Goal: Task Accomplishment & Management: Complete application form

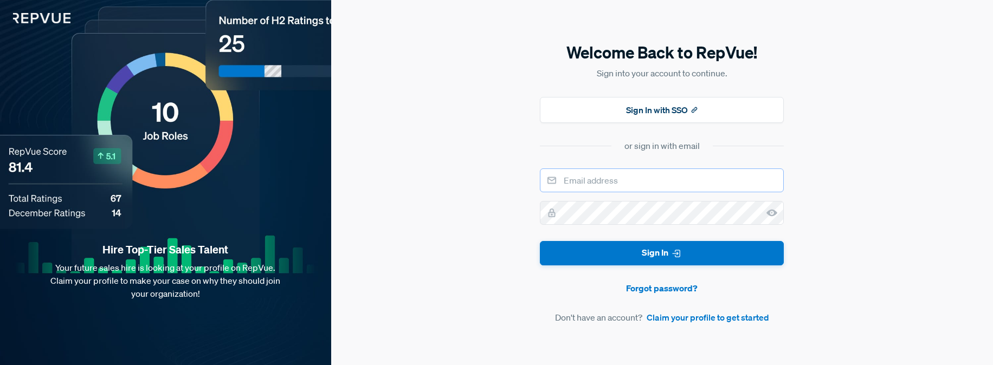
click at [606, 181] on input "email" at bounding box center [662, 181] width 244 height 24
click at [585, 192] on input "email" at bounding box center [662, 181] width 244 height 24
click at [677, 310] on form "Sign In Forgot password? Don't have an account? Claim your profile to get start…" at bounding box center [662, 247] width 244 height 156
click at [677, 318] on link "Claim your profile to get started" at bounding box center [708, 317] width 122 height 13
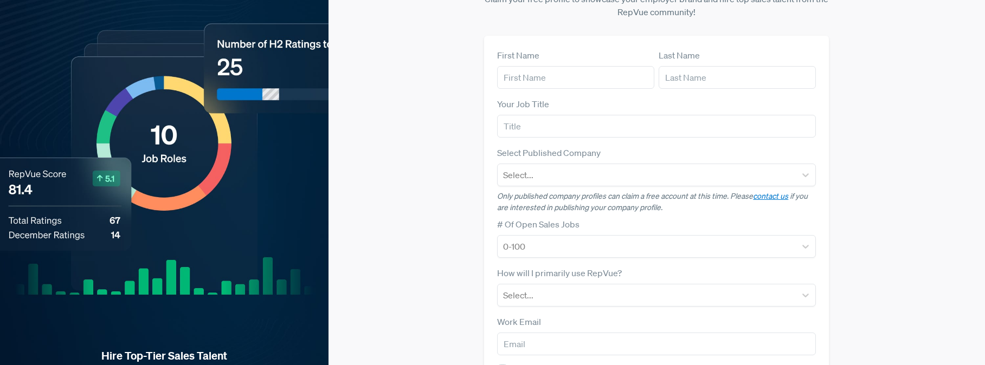
scroll to position [69, 0]
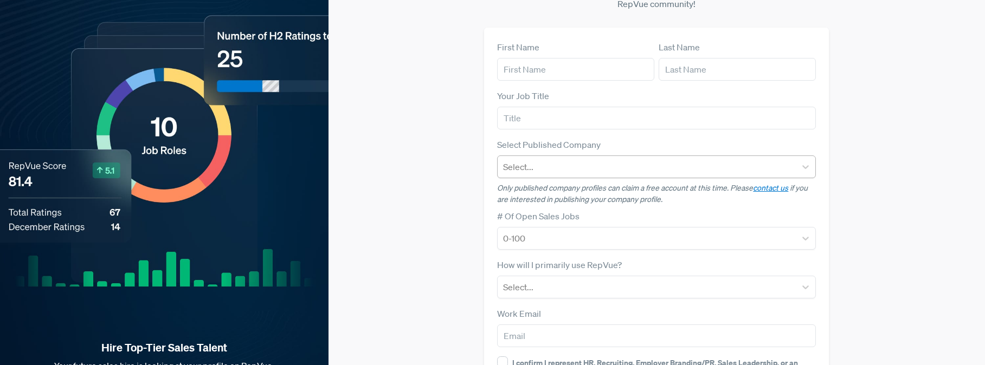
click at [555, 157] on div "Select..." at bounding box center [646, 167] width 298 height 20
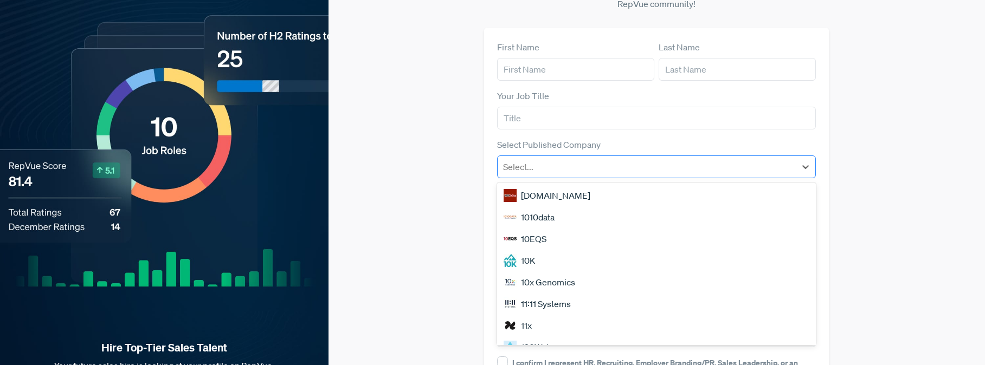
click at [555, 159] on div at bounding box center [646, 166] width 287 height 15
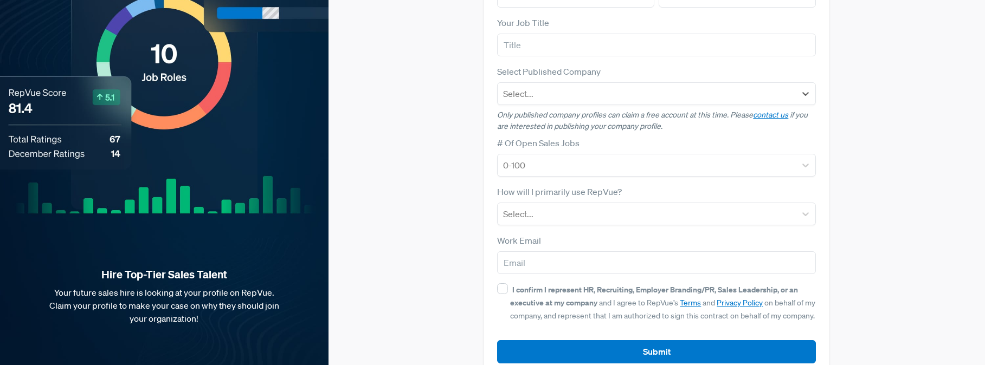
scroll to position [149, 0]
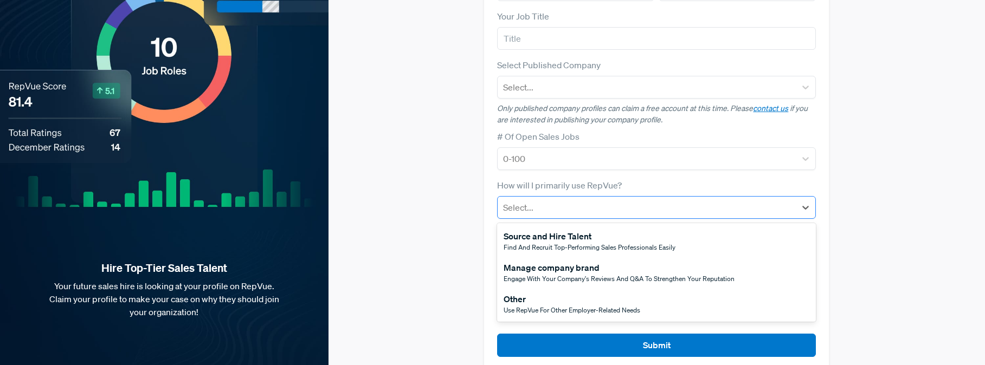
click at [537, 200] on div at bounding box center [646, 207] width 287 height 15
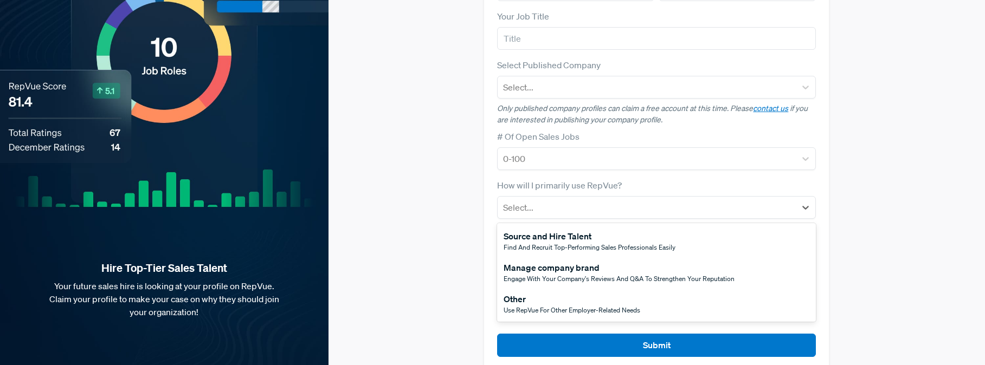
click at [561, 261] on div "Manage company brand" at bounding box center [618, 267] width 231 height 13
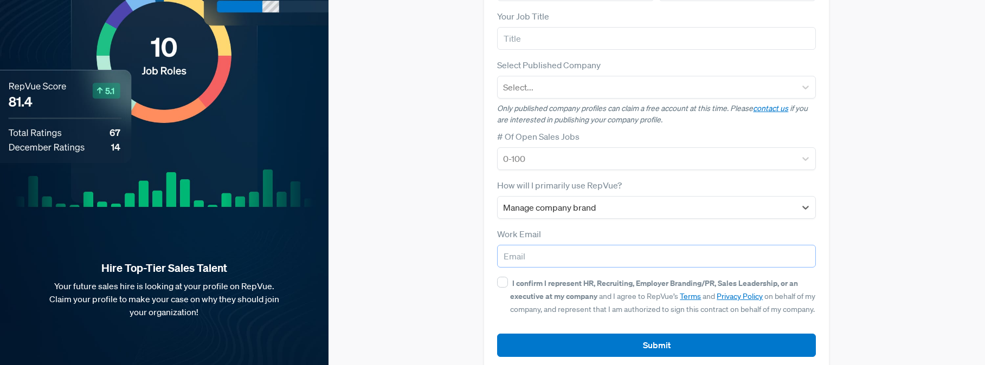
click at [548, 245] on input "email" at bounding box center [656, 256] width 319 height 23
click at [473, 238] on div "Claim your Free Profile! Claim your free profile to showcase your employer bran…" at bounding box center [656, 117] width 656 height 532
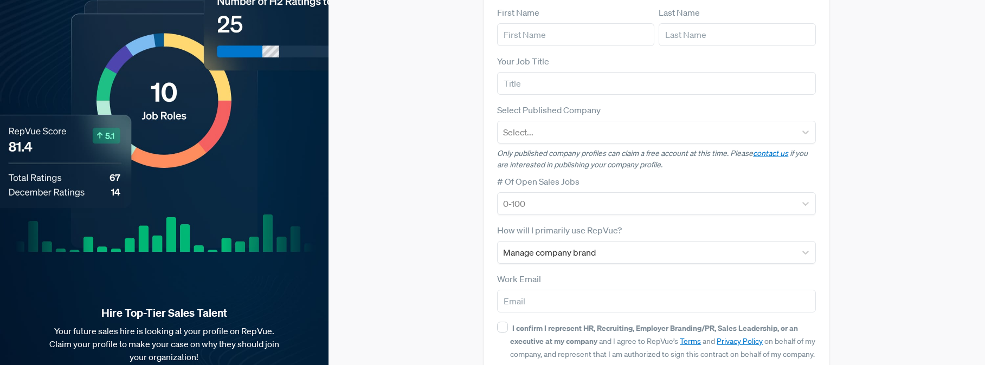
scroll to position [0, 0]
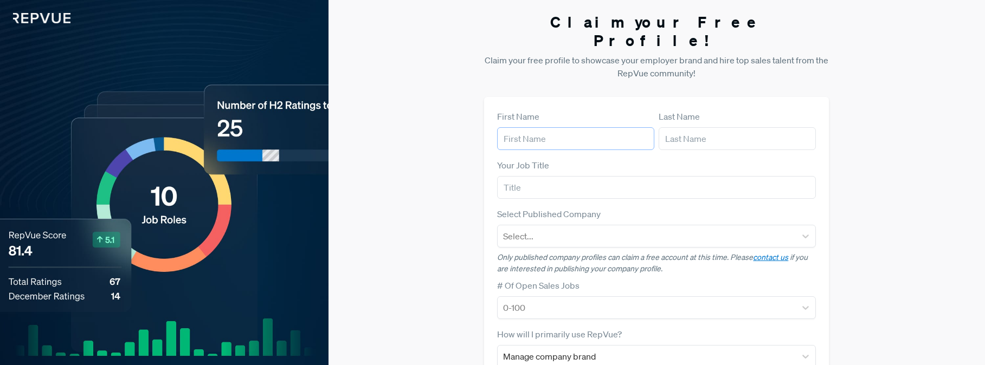
click at [535, 127] on input "text" at bounding box center [575, 138] width 157 height 23
type input "Mark"
type input "[PERSON_NAME]"
type input "Motive"
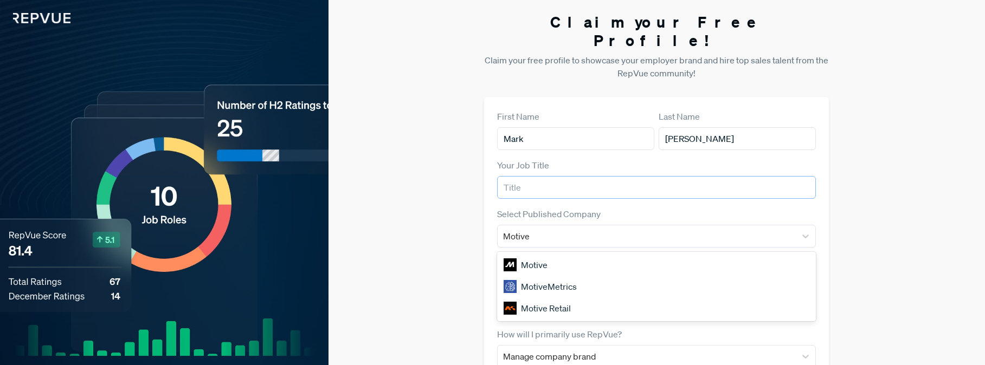
click at [527, 176] on input "text" at bounding box center [656, 187] width 319 height 23
click at [548, 254] on div "Motive" at bounding box center [656, 265] width 319 height 22
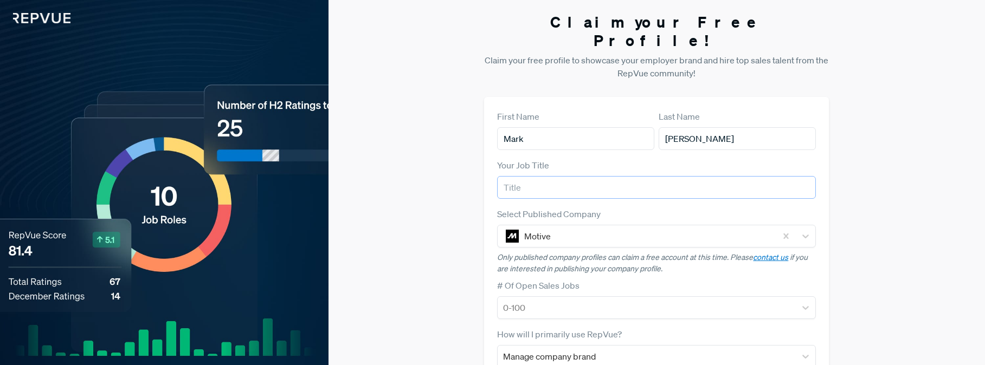
click at [539, 176] on input "text" at bounding box center [656, 187] width 319 height 23
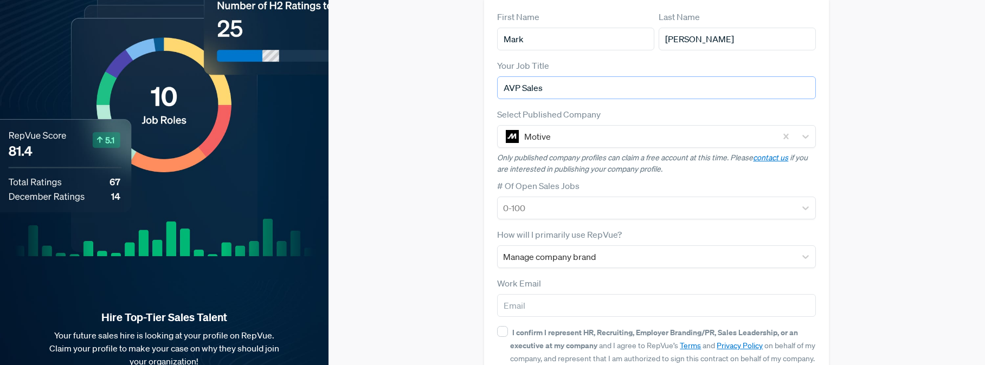
scroll to position [102, 0]
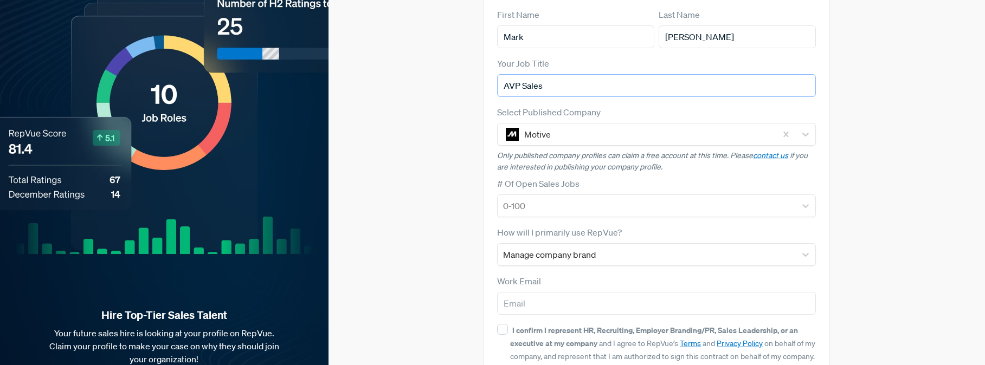
type input "AVP Sales"
click at [576, 292] on input "email" at bounding box center [656, 303] width 319 height 23
type input "[EMAIL_ADDRESS][PERSON_NAME][DOMAIN_NAME]"
click at [502, 324] on input "I confirm I represent HR, Recruiting, Employer Branding/PR, Sales Leadership, o…" at bounding box center [502, 329] width 11 height 11
checkbox input "true"
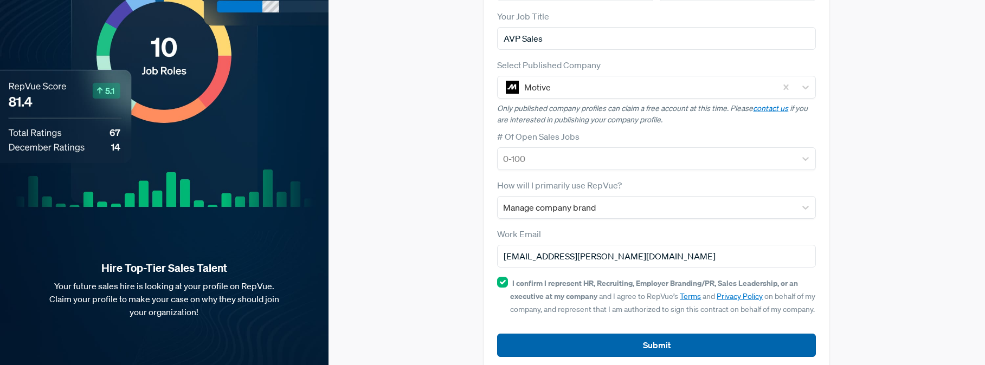
click at [666, 334] on button "Submit" at bounding box center [656, 345] width 319 height 23
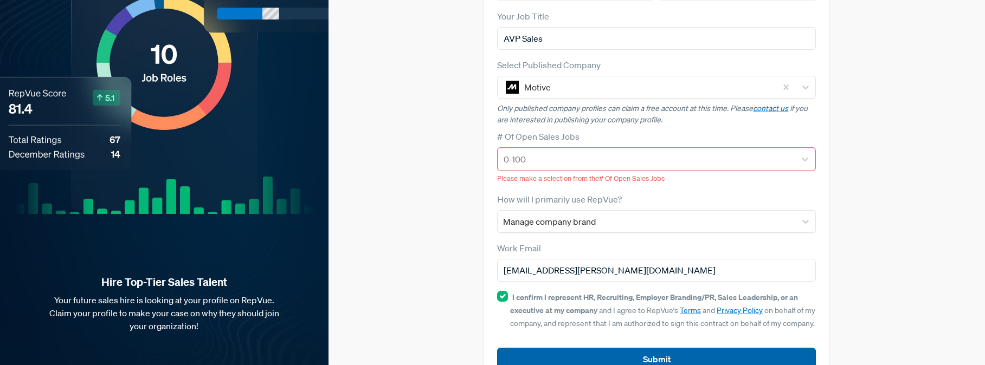
scroll to position [163, 0]
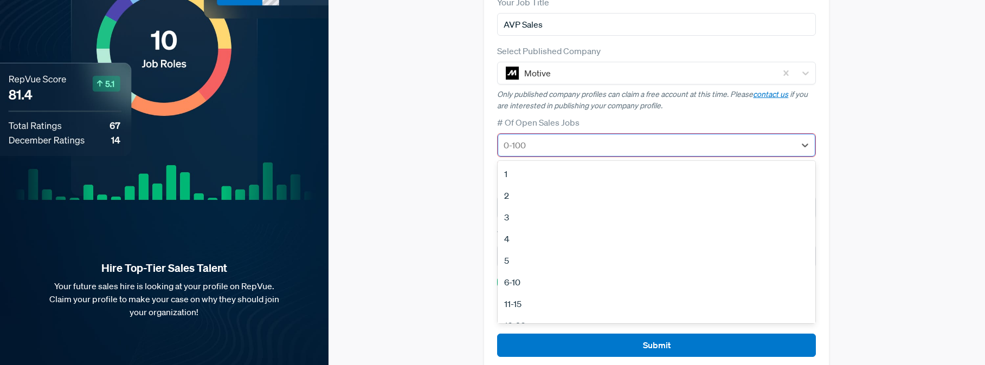
click at [580, 138] on div at bounding box center [646, 145] width 286 height 15
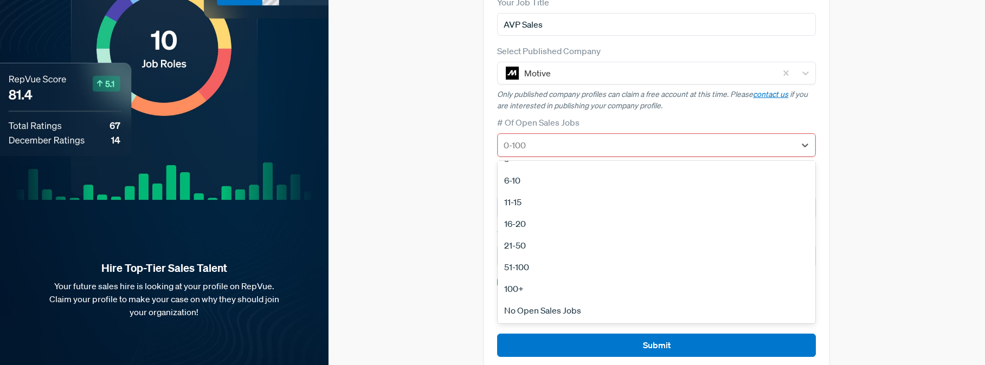
click at [522, 256] on div "51-100" at bounding box center [656, 267] width 318 height 22
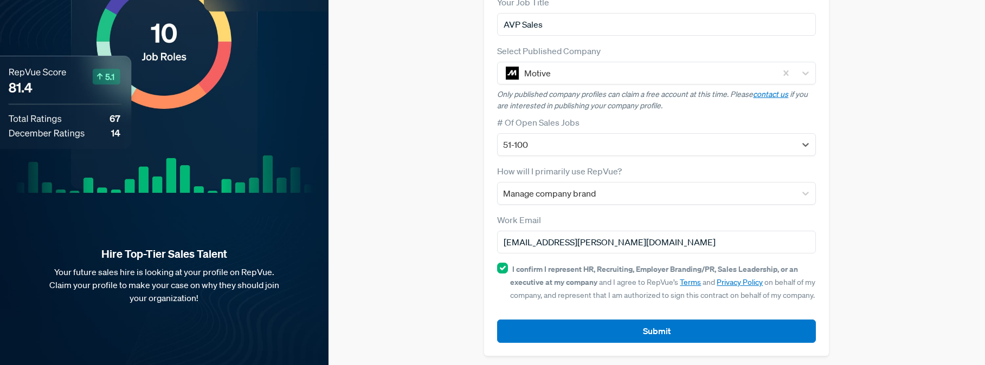
scroll to position [149, 0]
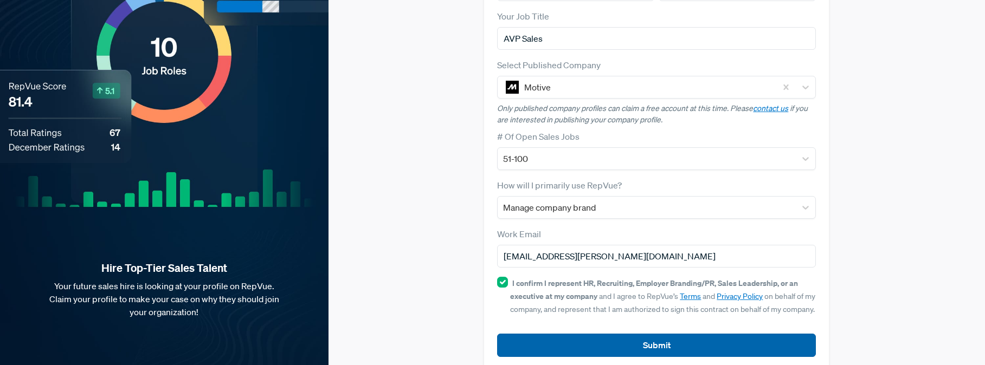
click at [658, 334] on button "Submit" at bounding box center [656, 345] width 319 height 23
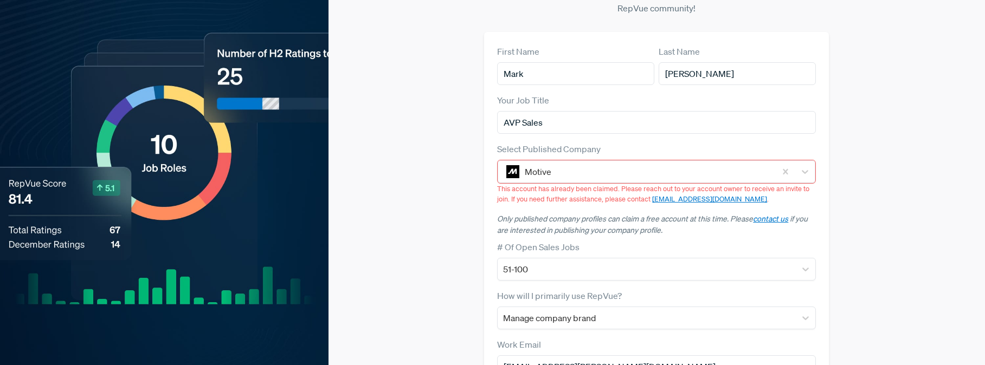
scroll to position [0, 0]
